Goal: Find specific page/section: Find specific page/section

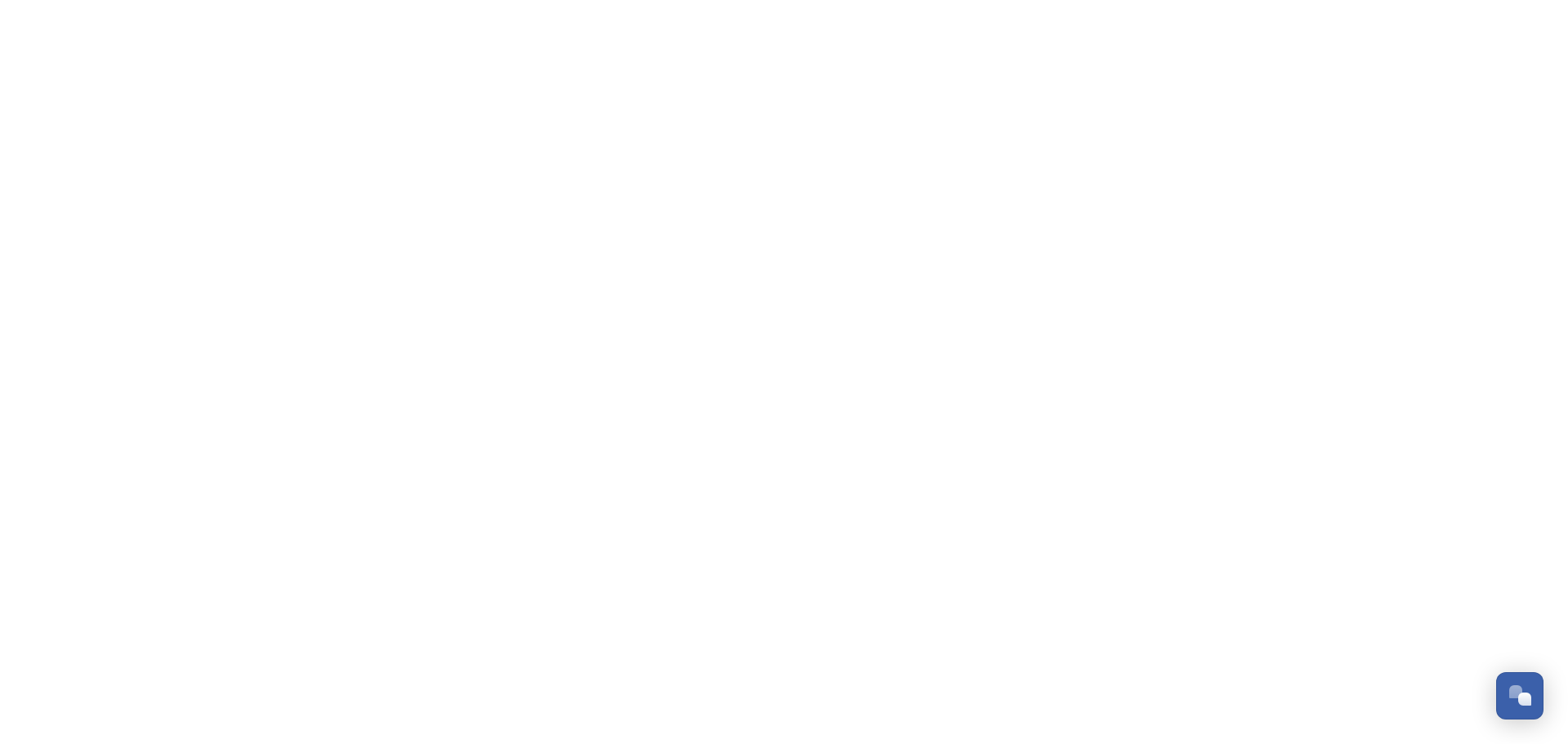
scroll to position [391, 0]
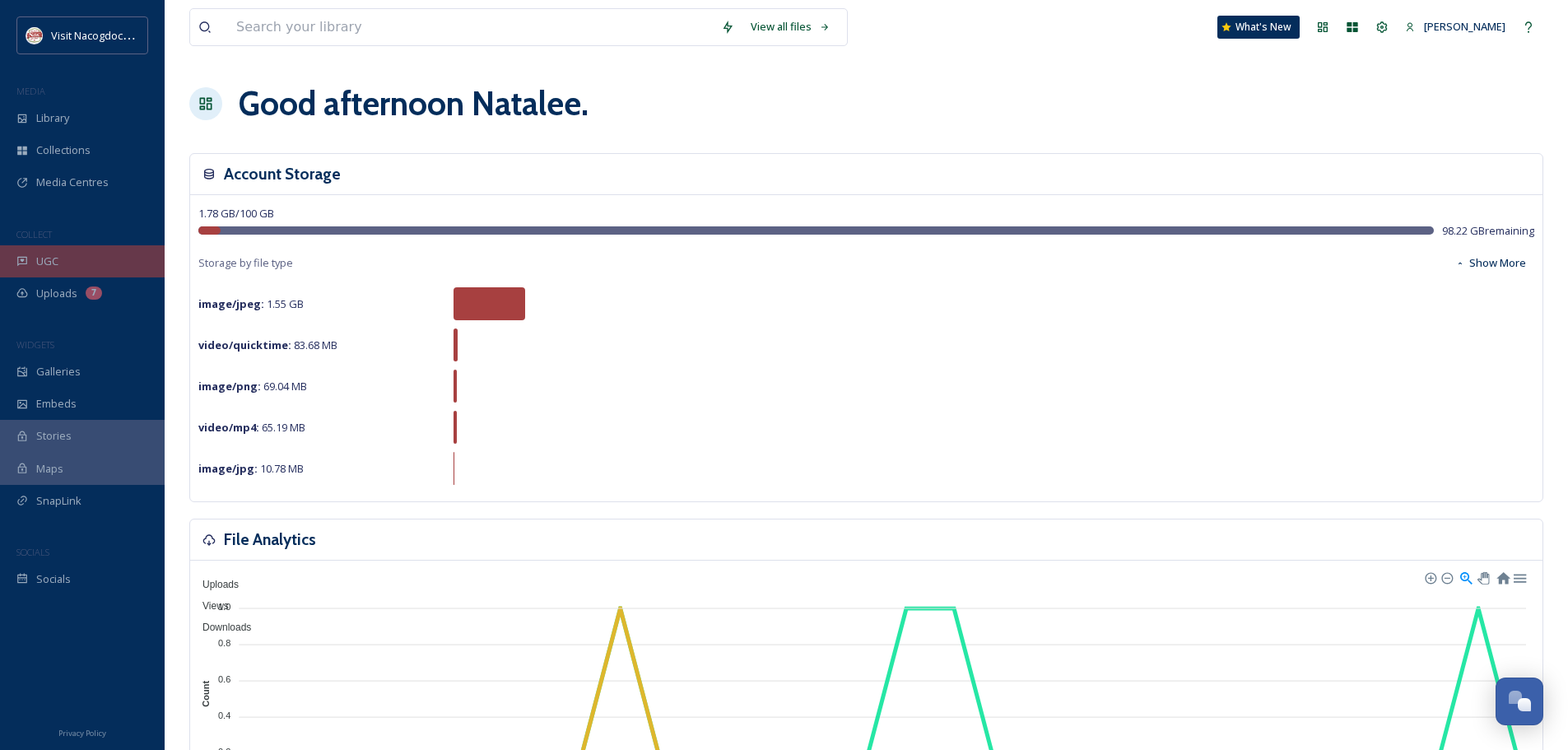
click at [66, 258] on div "UGC" at bounding box center [82, 261] width 165 height 32
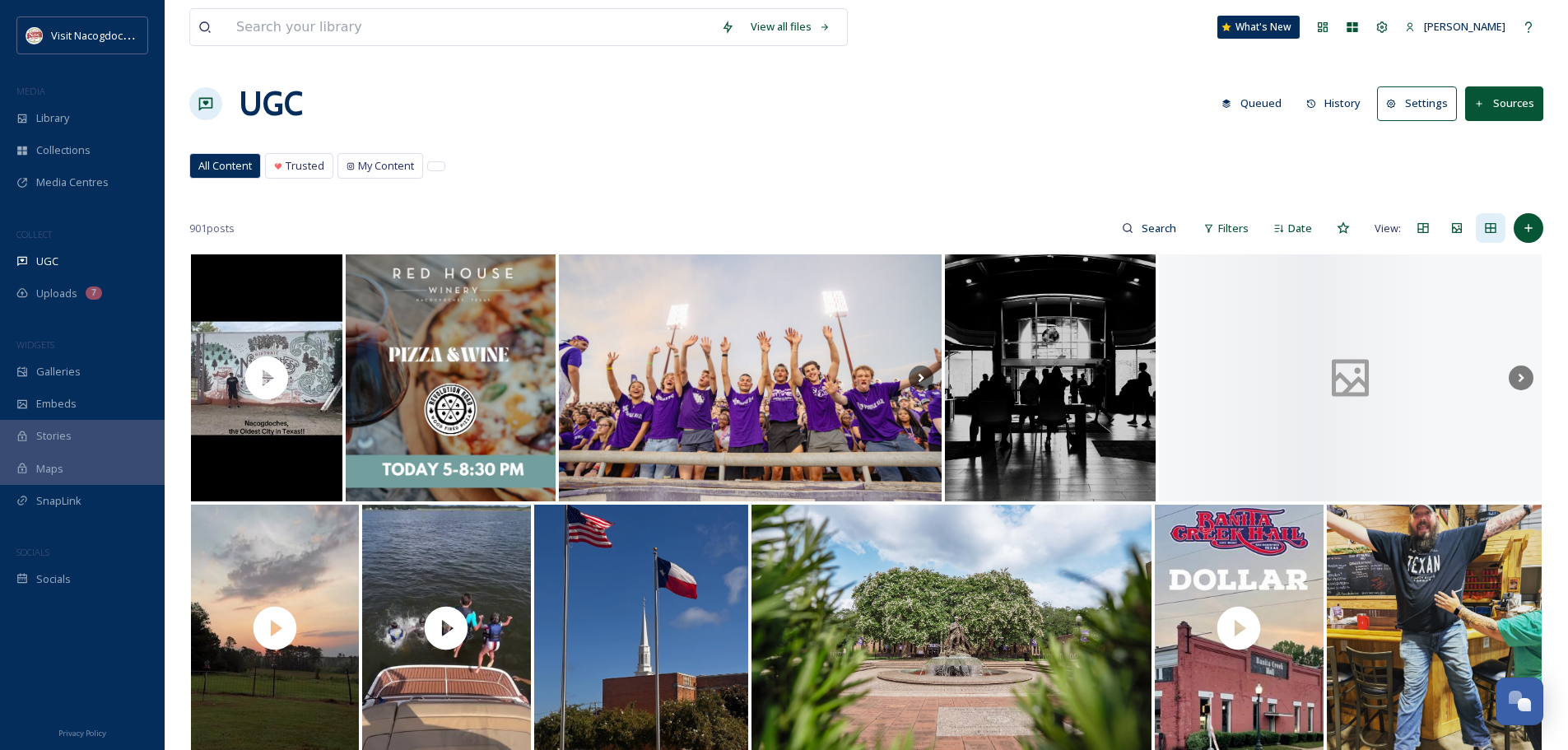
click at [1335, 110] on button "History" at bounding box center [1334, 103] width 71 height 32
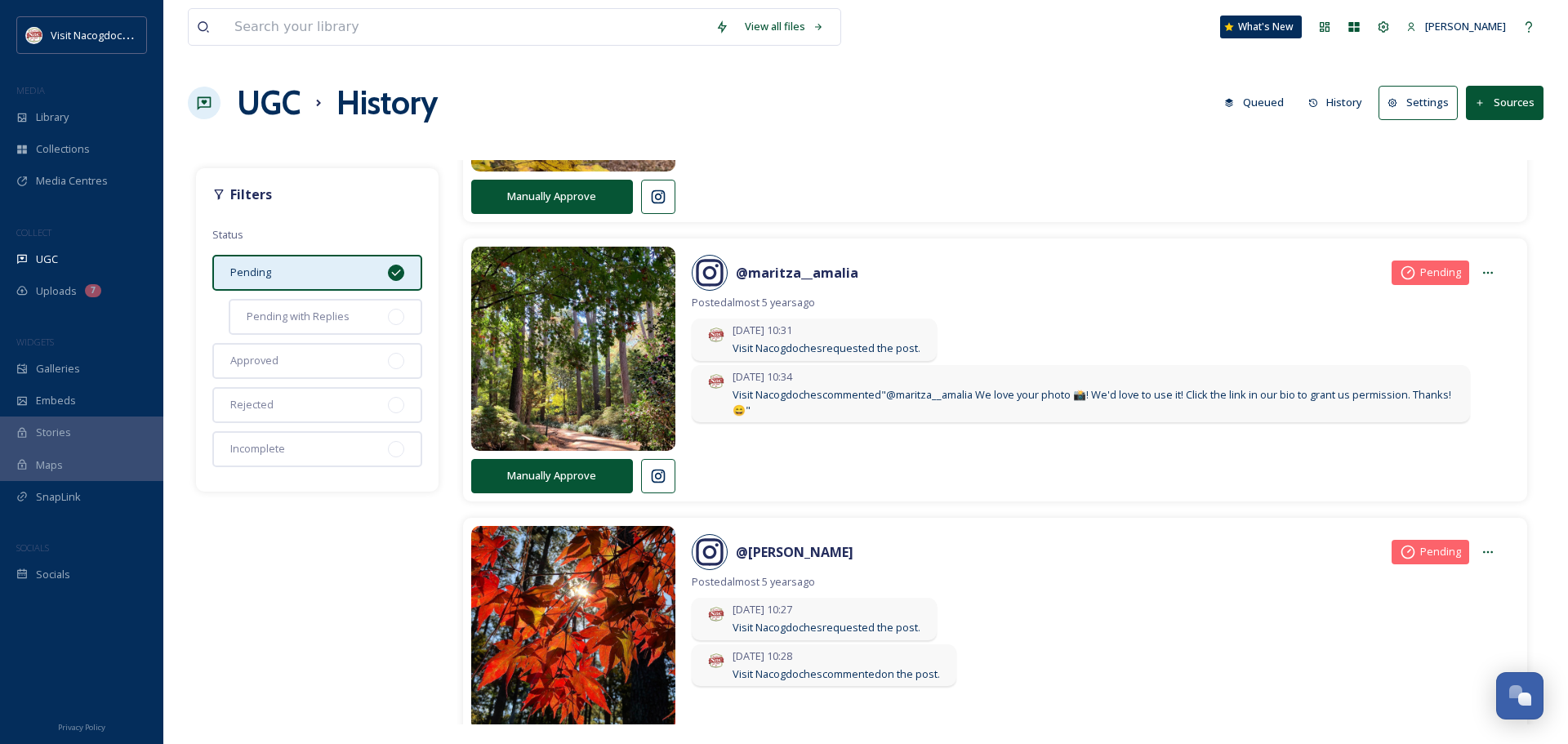
scroll to position [1887, 0]
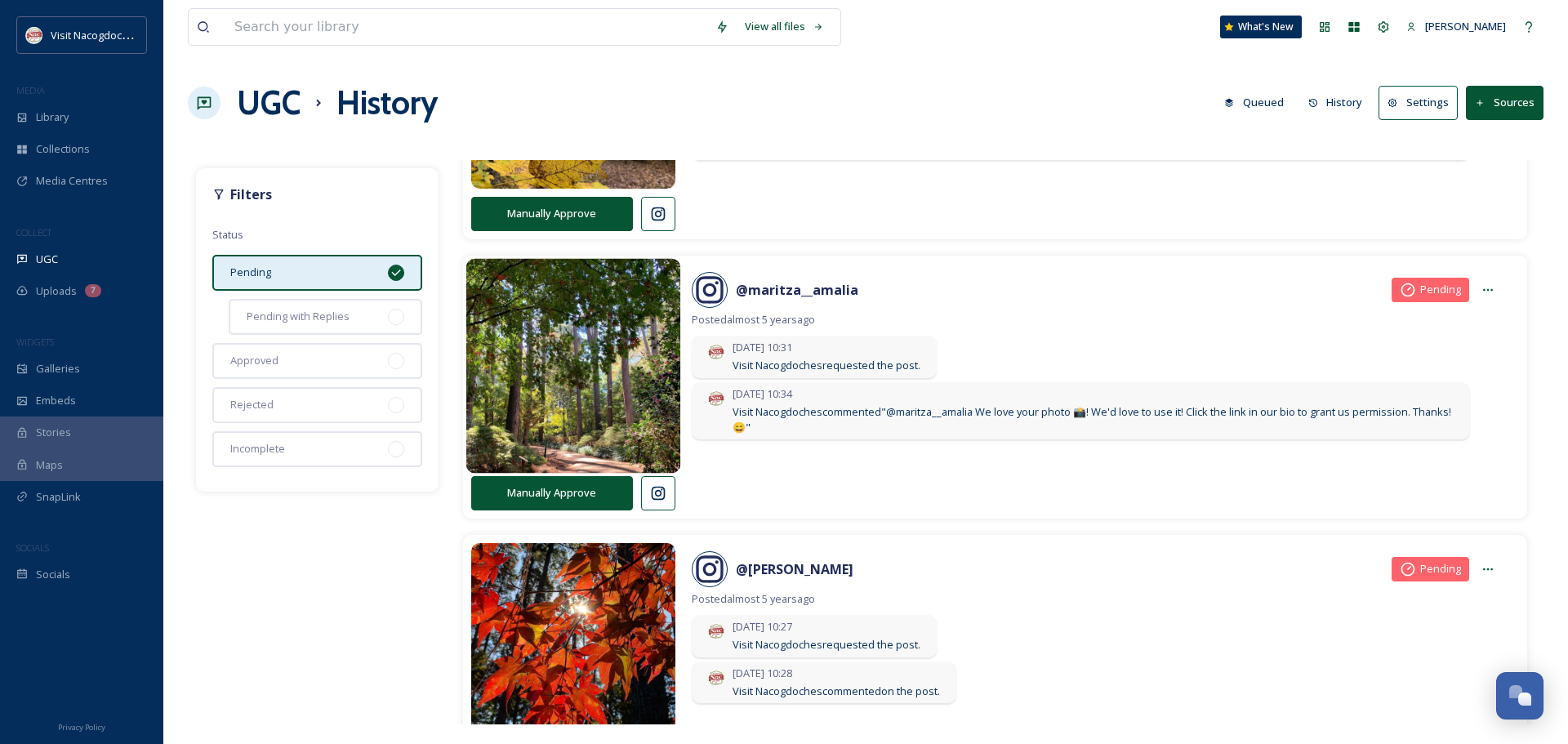
click at [553, 351] on img at bounding box center [572, 366] width 214 height 257
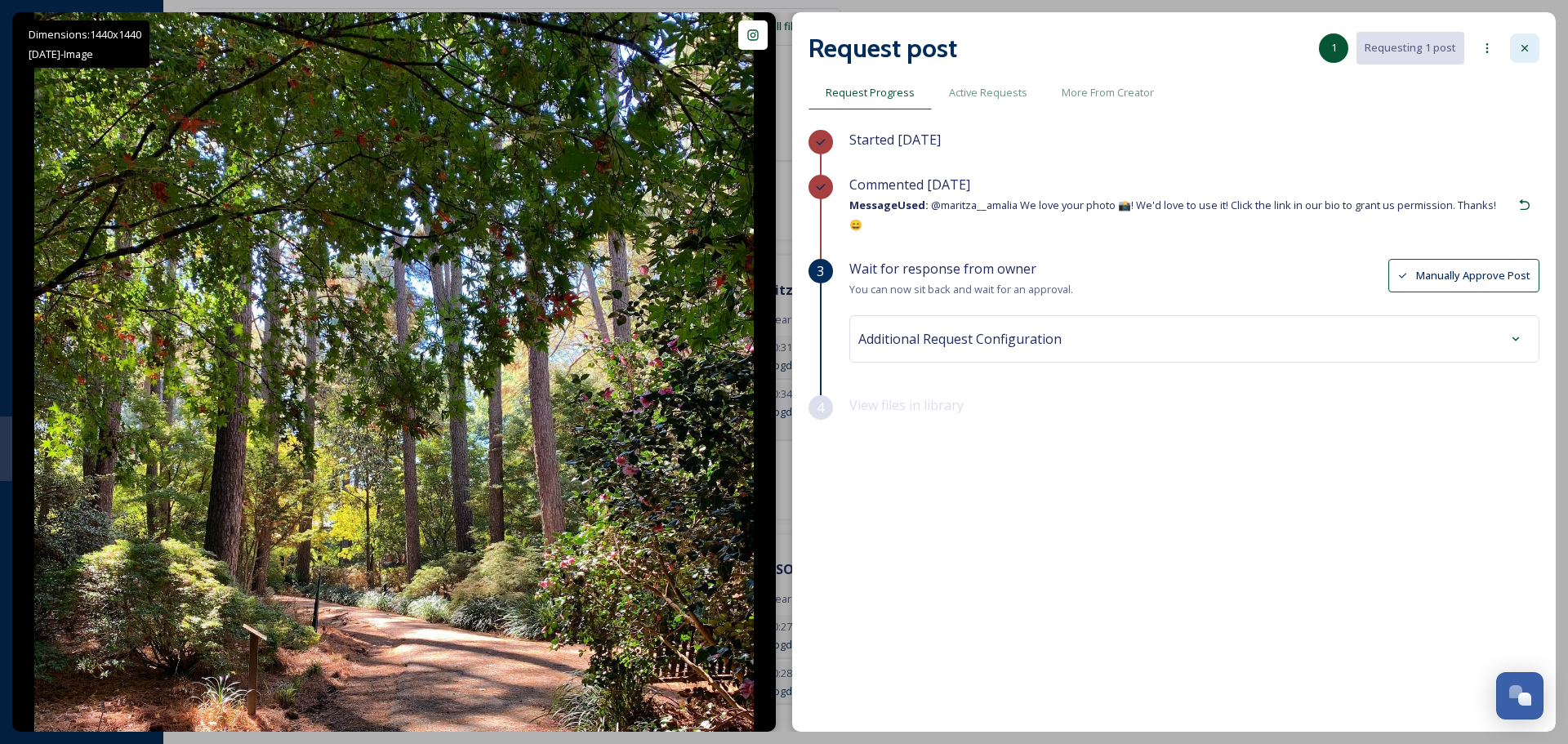
click at [1529, 47] on icon at bounding box center [1524, 48] width 13 height 13
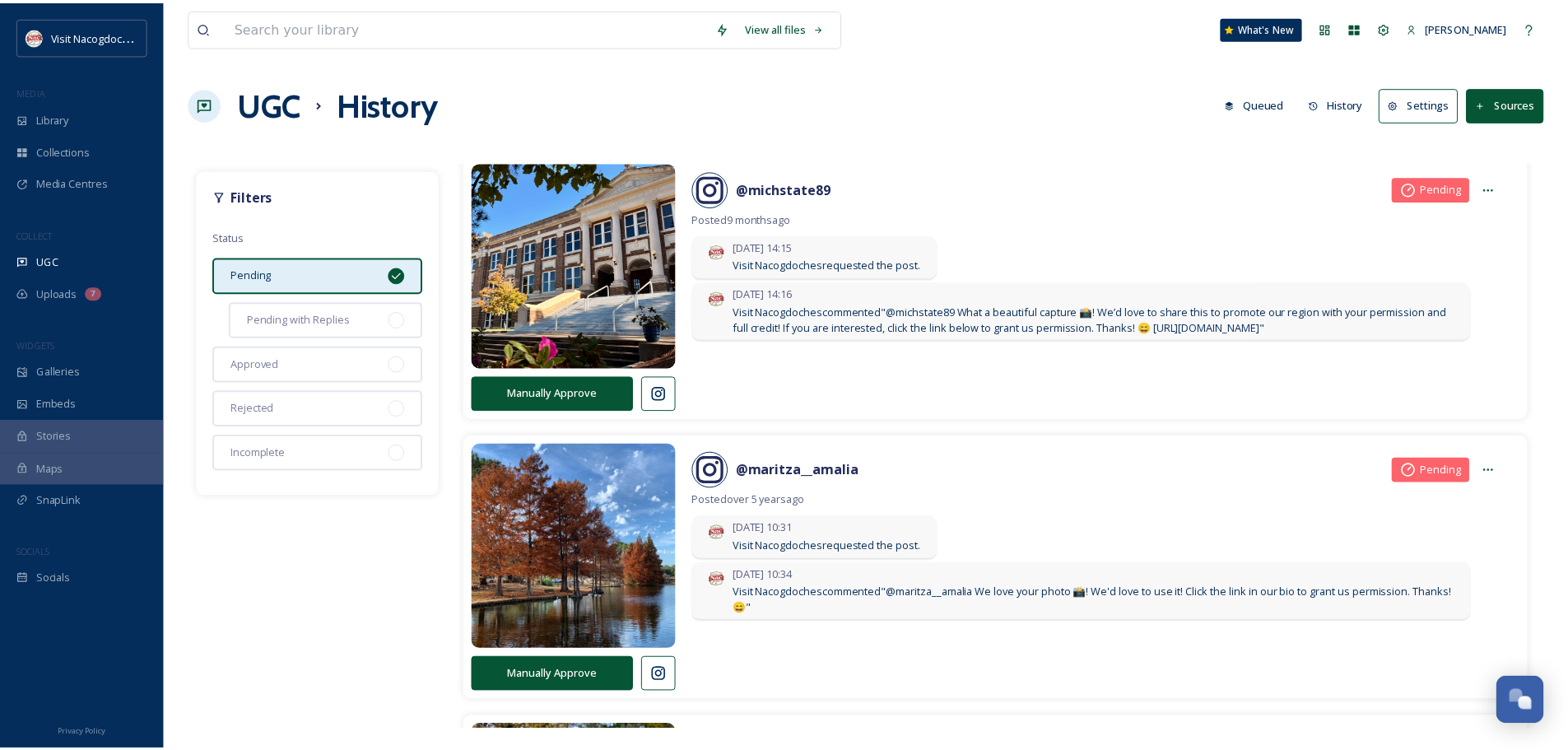
scroll to position [750, 0]
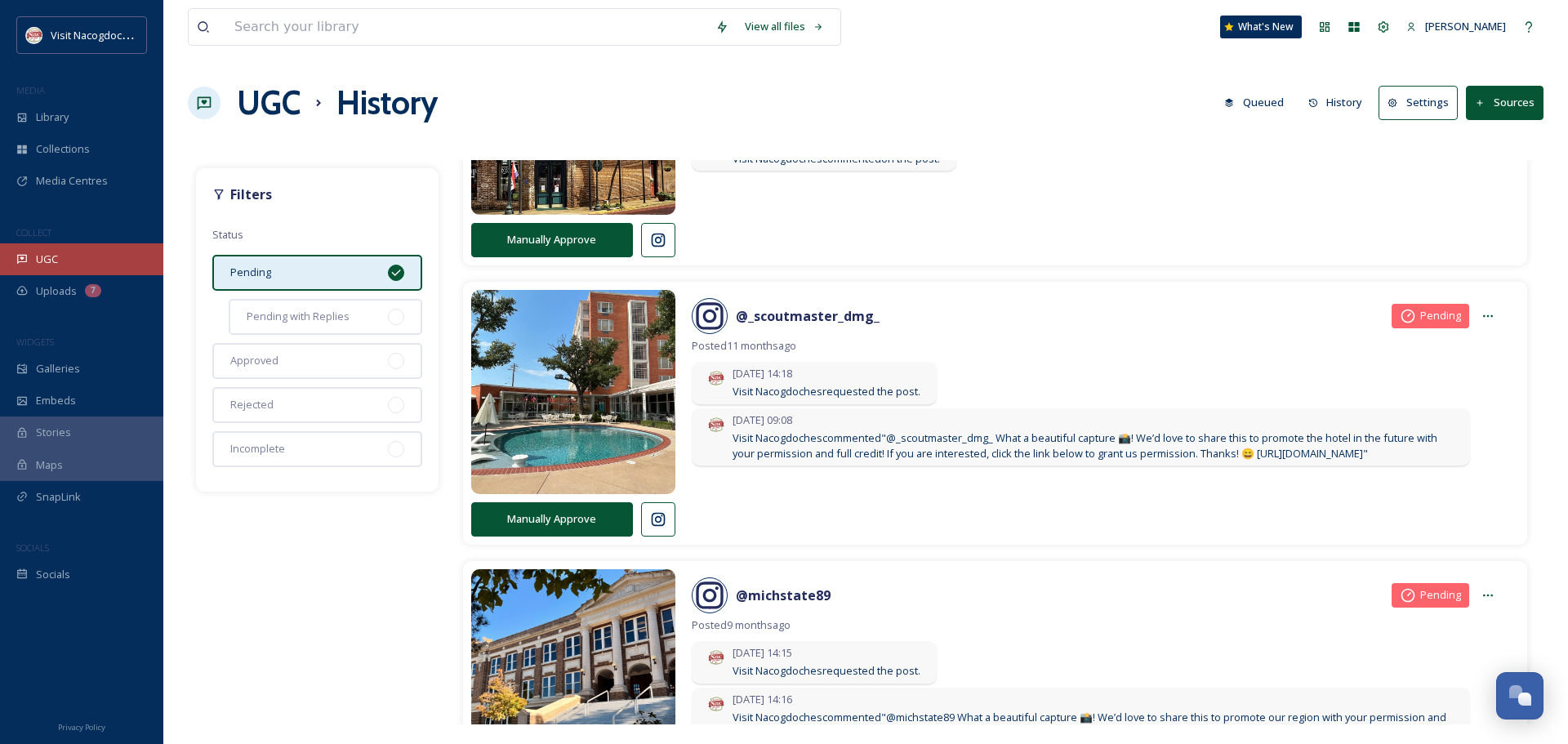
click at [77, 244] on div "UGC" at bounding box center [82, 259] width 164 height 32
